Goal: Find specific page/section: Find specific page/section

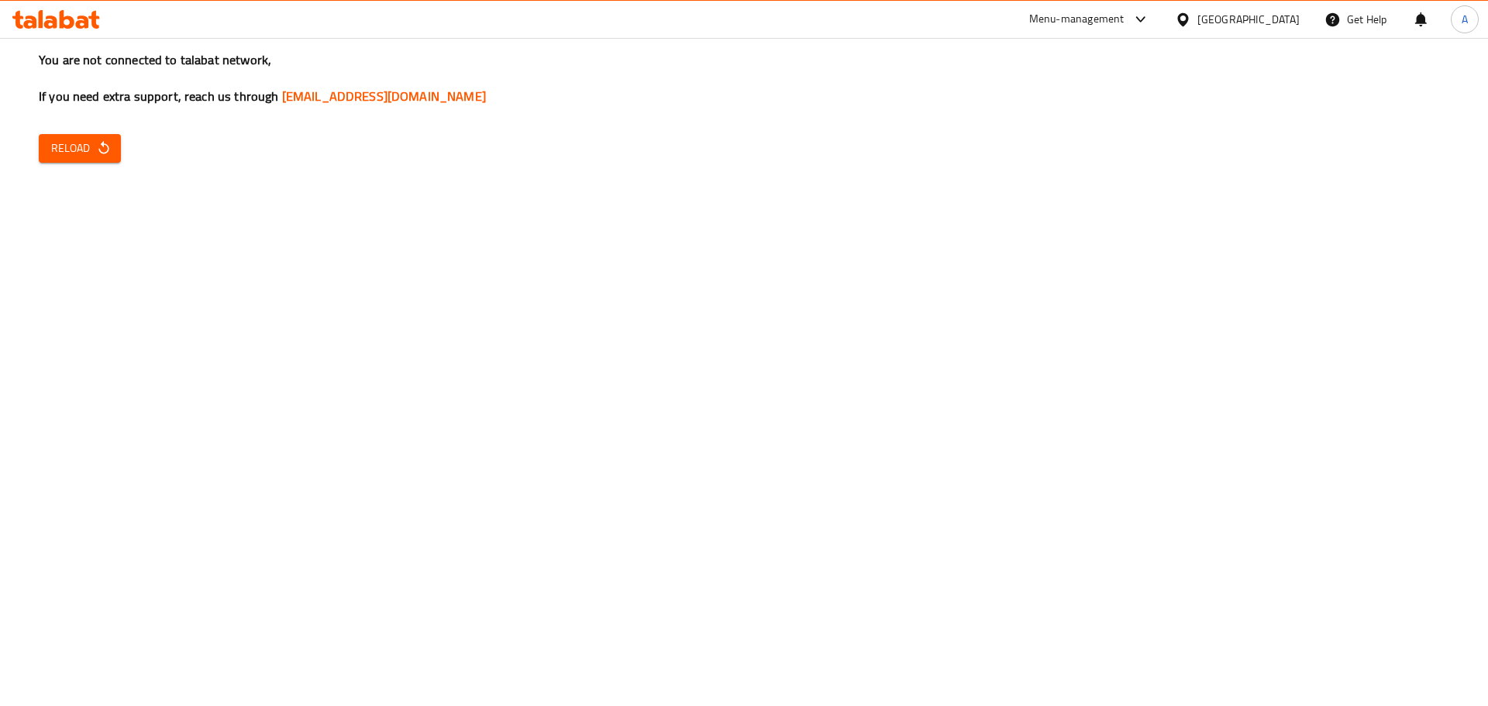
click at [93, 146] on span "Reload" at bounding box center [79, 148] width 57 height 19
click at [123, 150] on div "You are not connected to talabat network, If you need extra support, reach us t…" at bounding box center [744, 353] width 1488 height 706
click at [110, 153] on icon "button" at bounding box center [103, 147] width 15 height 15
